Goal: Information Seeking & Learning: Learn about a topic

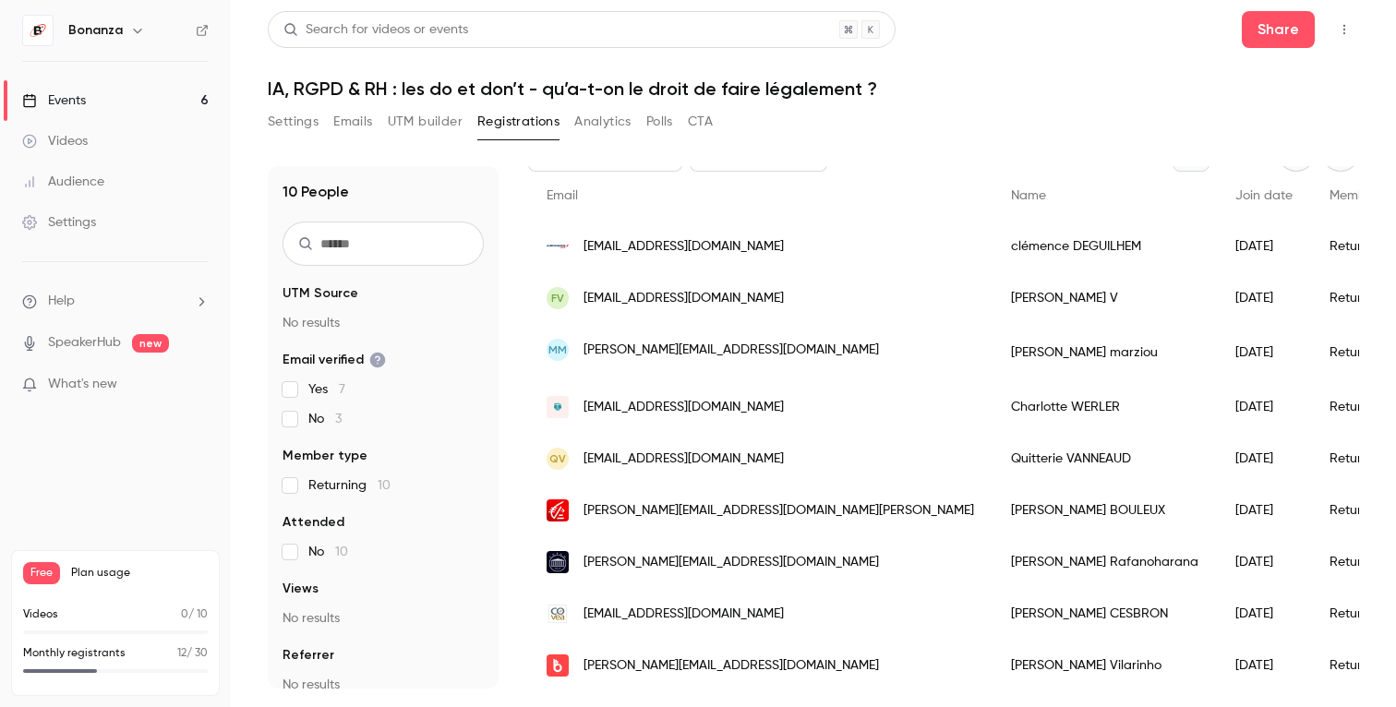
scroll to position [127, 0]
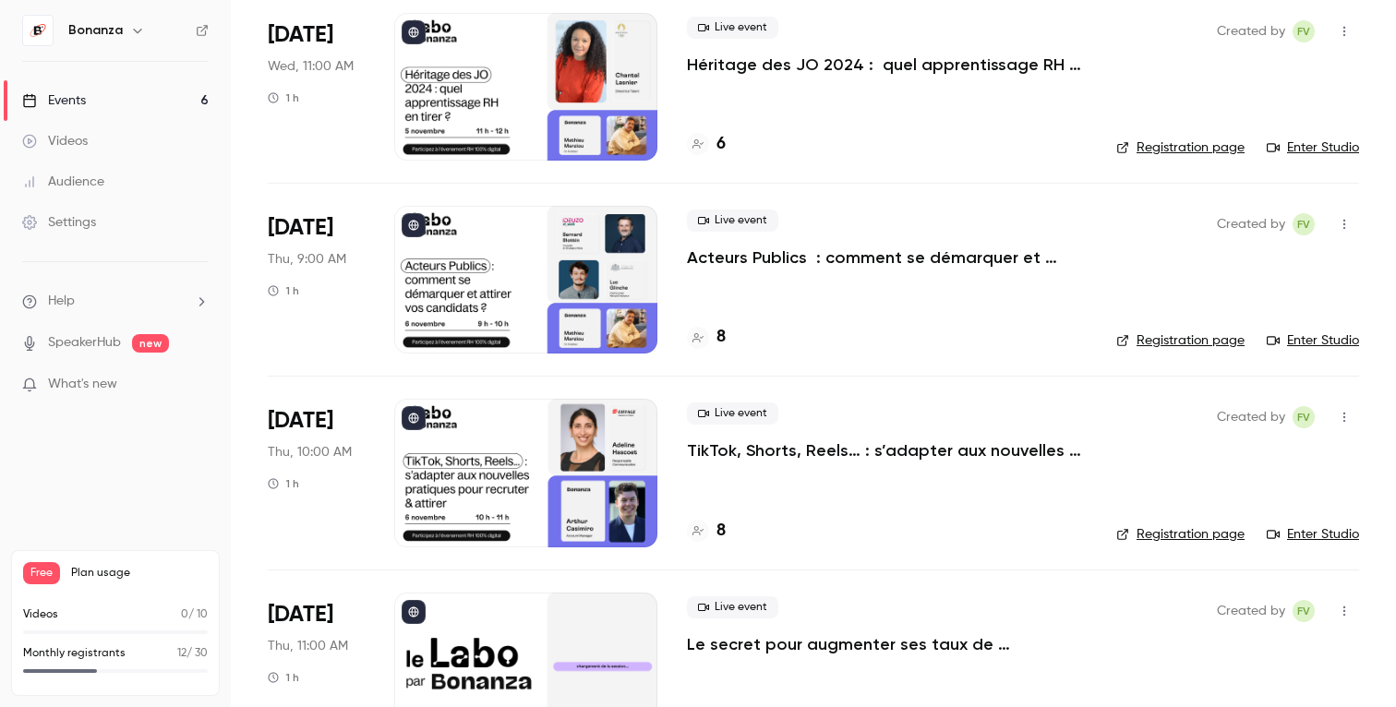
scroll to position [599, 0]
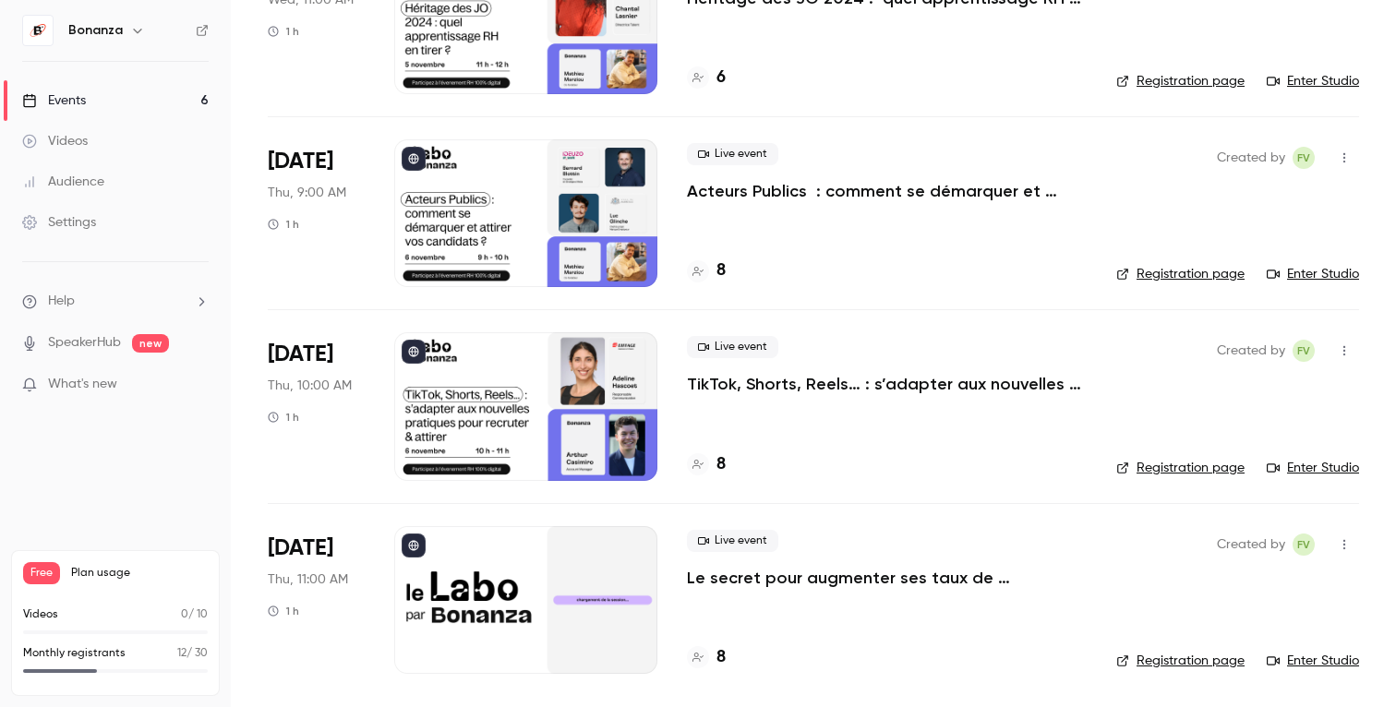
click at [814, 579] on p "Le secret pour augmenter ses taux de transformation : la relation RH x Manager" at bounding box center [887, 578] width 400 height 22
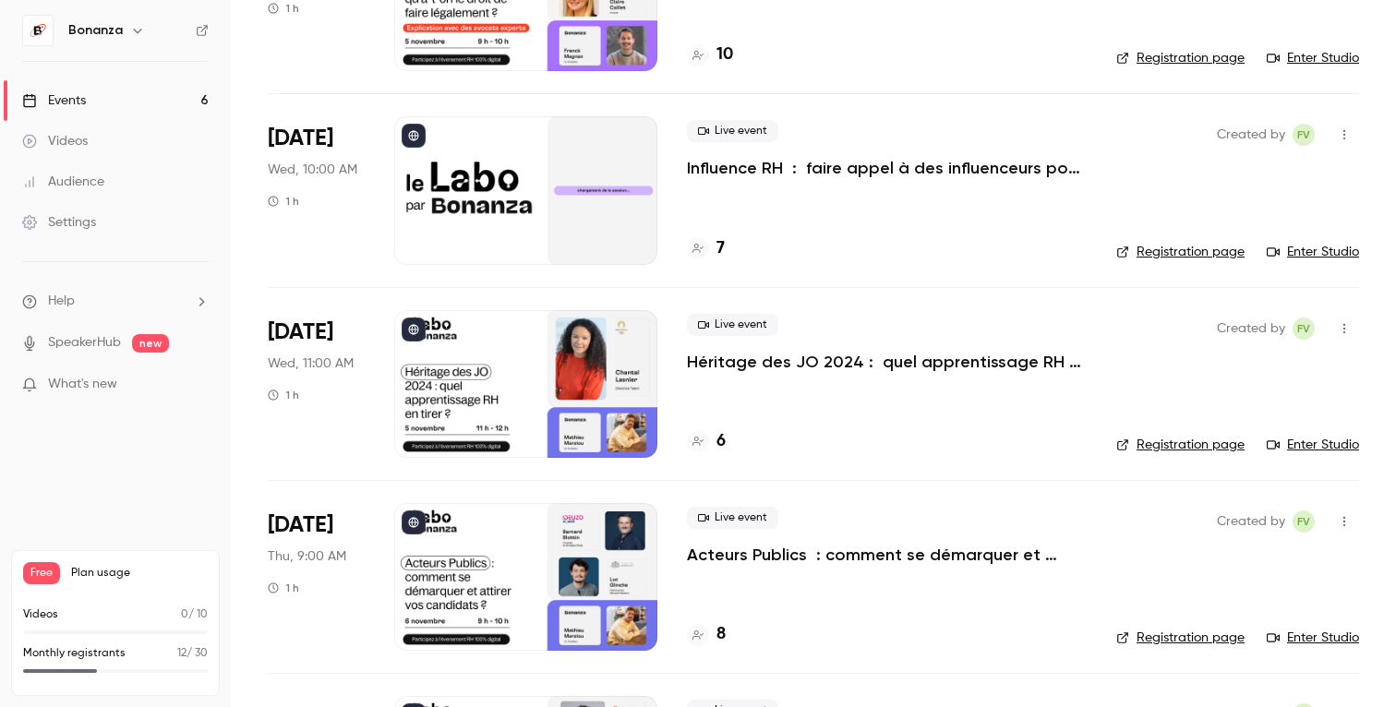
scroll to position [223, 0]
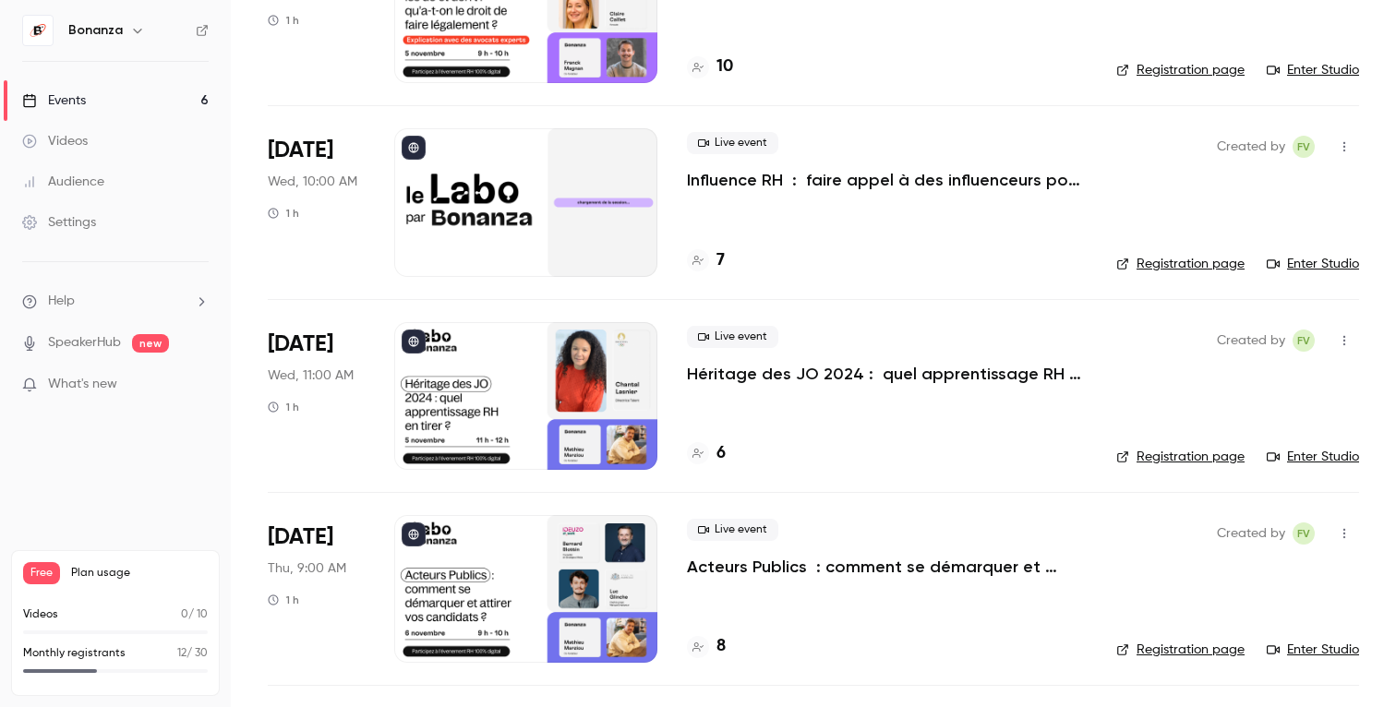
click at [813, 188] on p "Influence RH : faire appel à des influenceurs pour vos recrutements ?" at bounding box center [887, 180] width 400 height 22
